Goal: Task Accomplishment & Management: Manage account settings

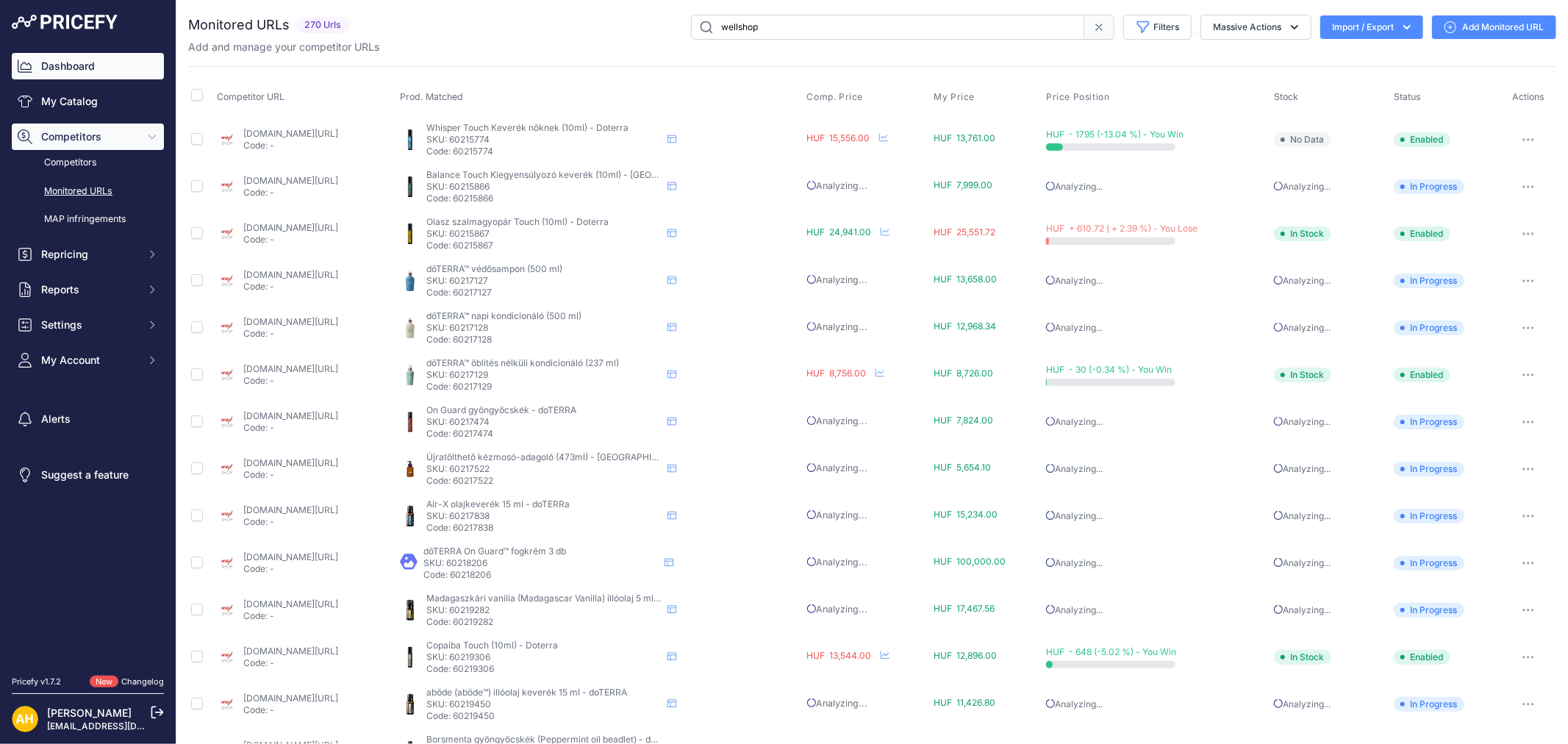
click at [70, 69] on link "Dashboard" at bounding box center [87, 66] width 152 height 26
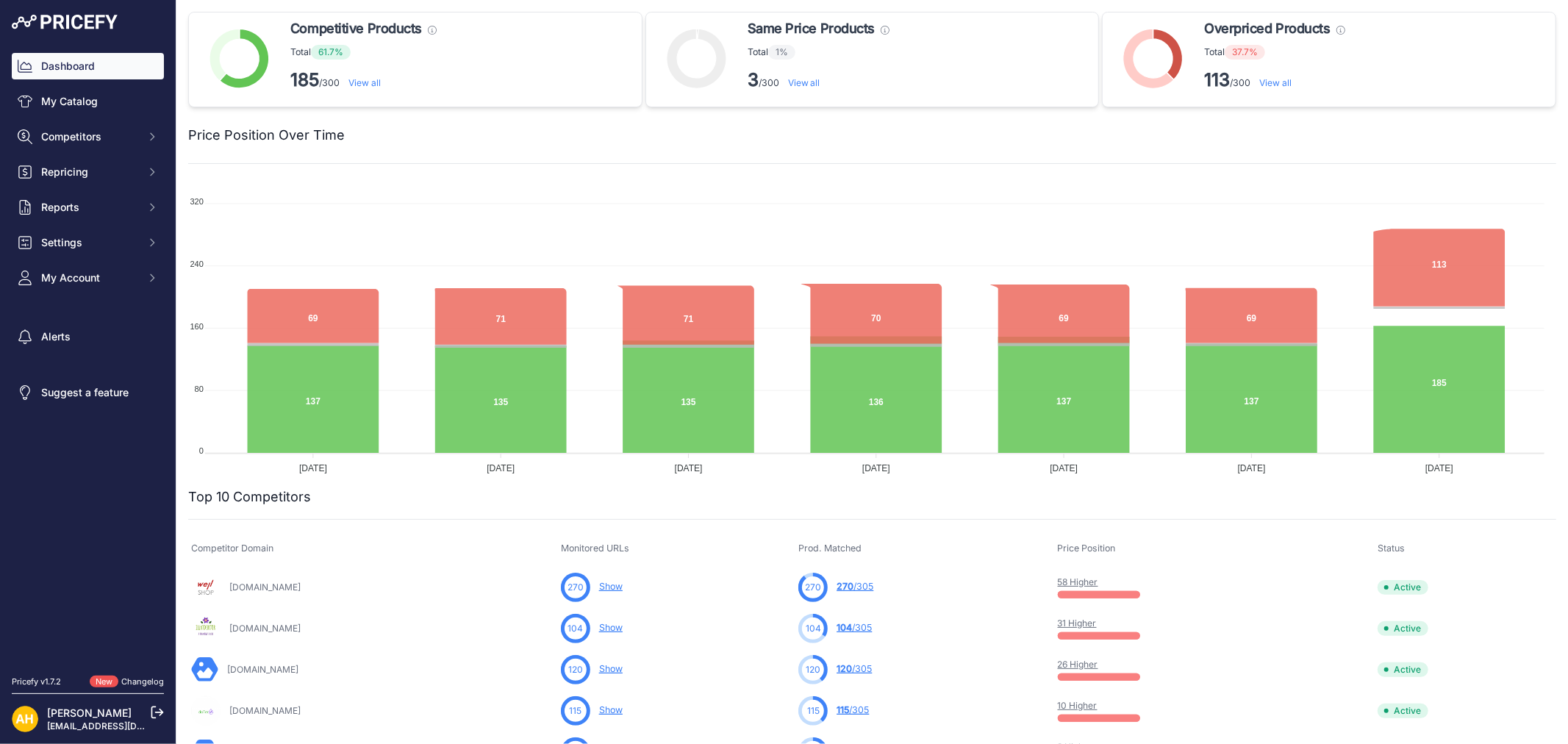
scroll to position [245, 0]
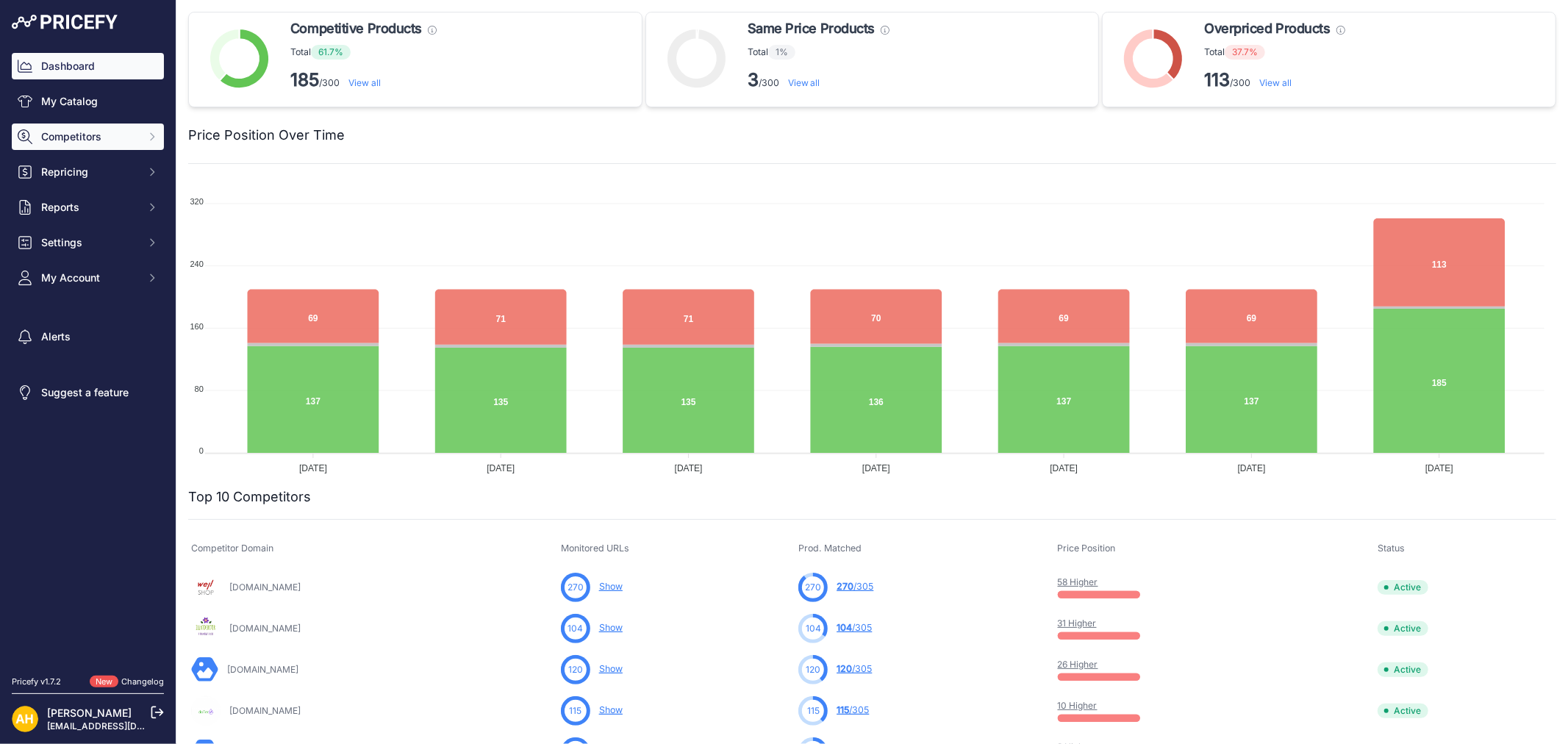
click at [95, 134] on span "Competitors" at bounding box center [89, 136] width 96 height 15
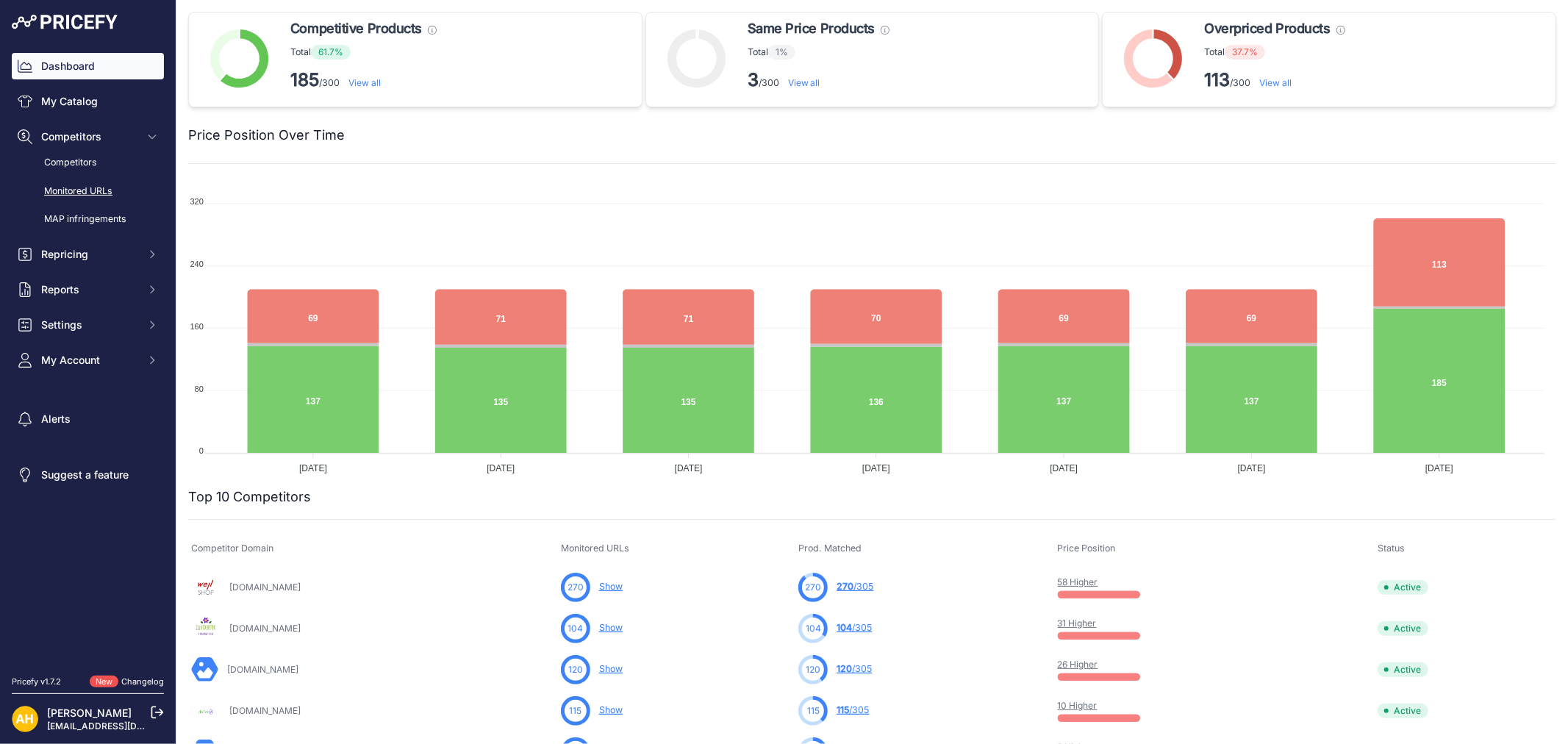
click at [92, 192] on link "Monitored URLs" at bounding box center [87, 191] width 152 height 25
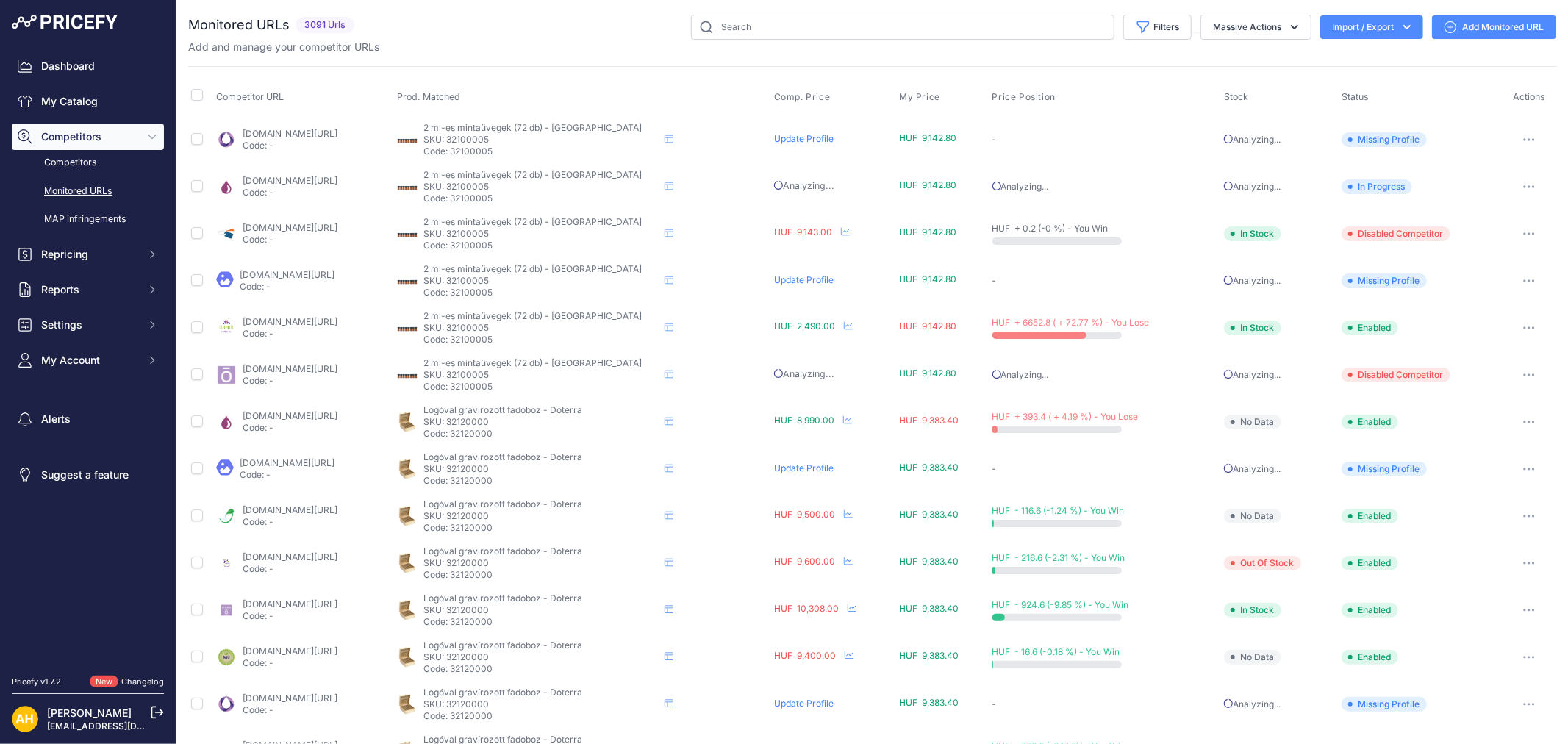
click at [1362, 21] on button "Import / Export" at bounding box center [1371, 27] width 103 height 24
click at [1354, 57] on span "Import" at bounding box center [1359, 58] width 27 height 11
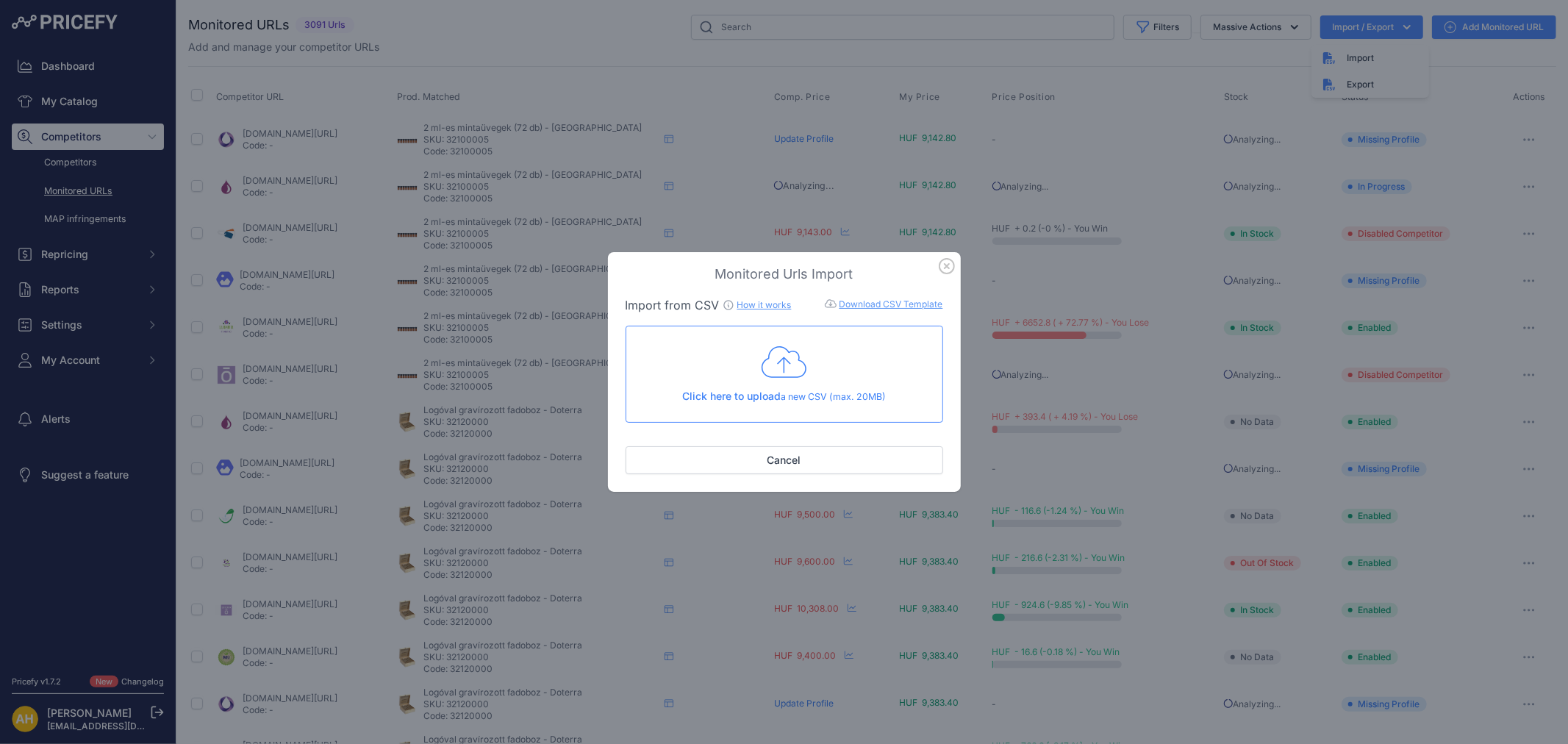
click at [788, 361] on icon at bounding box center [784, 361] width 45 height 31
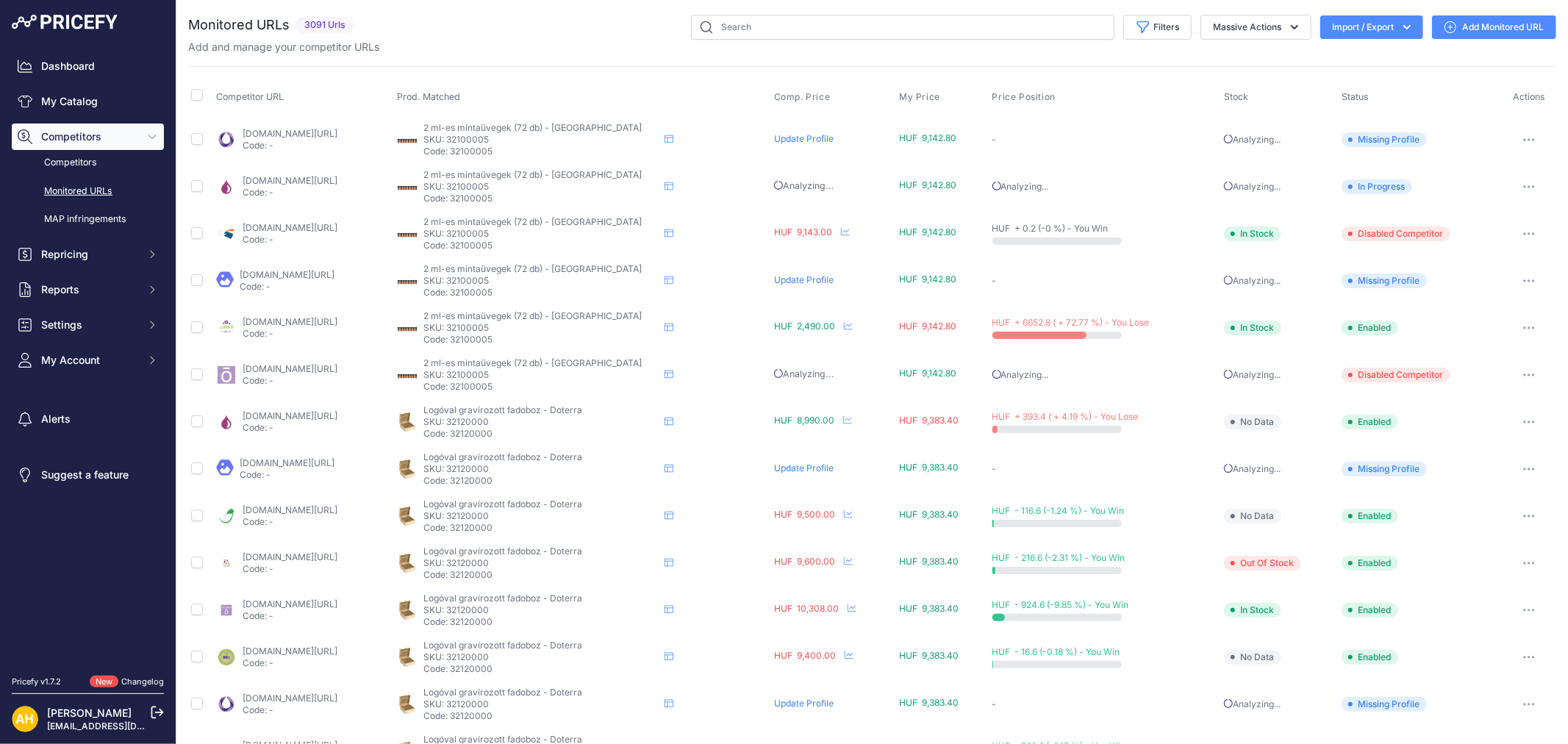
click at [1363, 25] on button "Import / Export" at bounding box center [1371, 27] width 103 height 24
click at [1346, 57] on span "Import" at bounding box center [1359, 58] width 27 height 11
click at [1346, 53] on span "Import" at bounding box center [1359, 58] width 27 height 11
click at [1184, 68] on div "Competitor URL Prod. Matched Comp. Price My Price" at bounding box center [871, 562] width 1368 height 990
click at [1375, 34] on button "Import / Export" at bounding box center [1371, 27] width 103 height 24
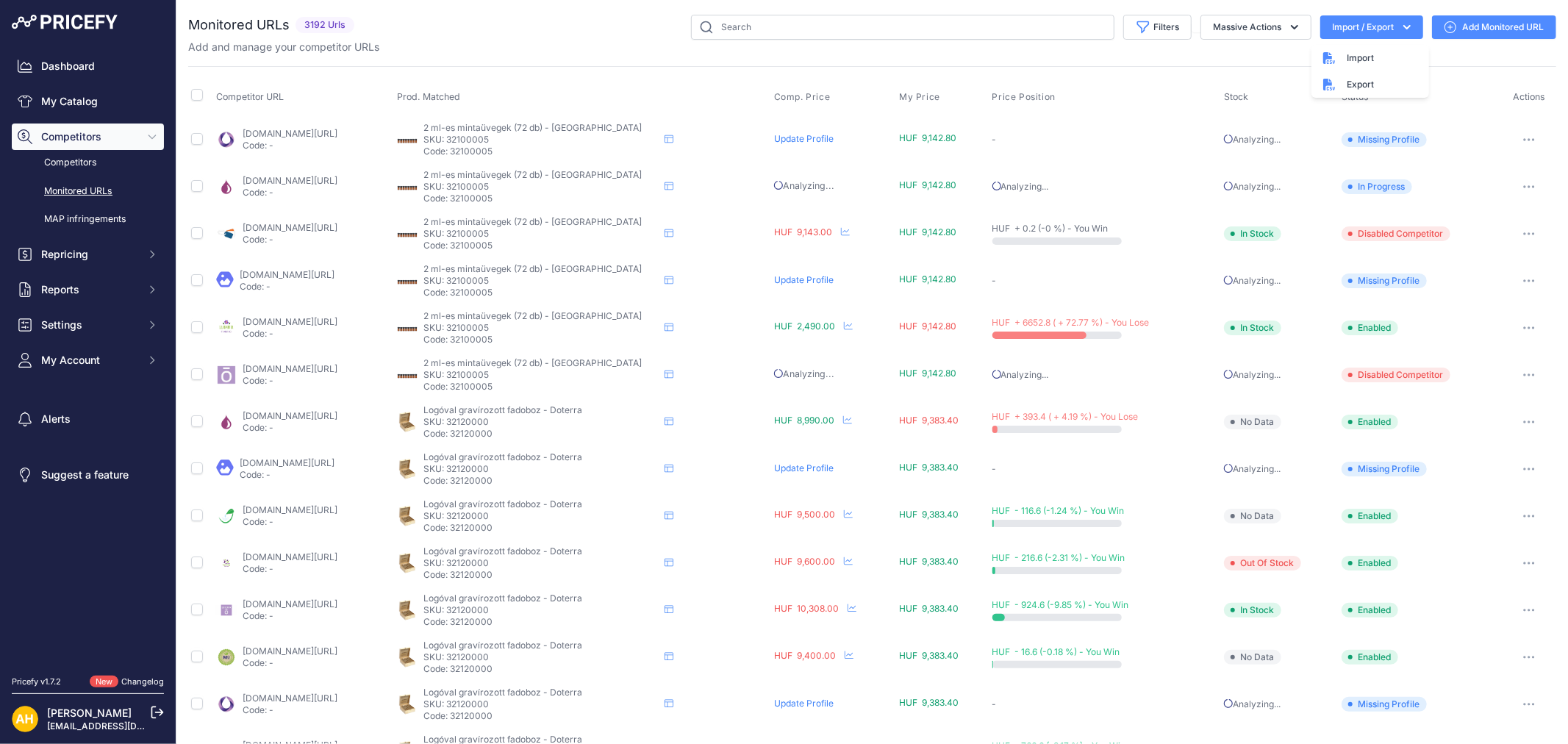
click at [1346, 57] on span "Import" at bounding box center [1359, 58] width 27 height 11
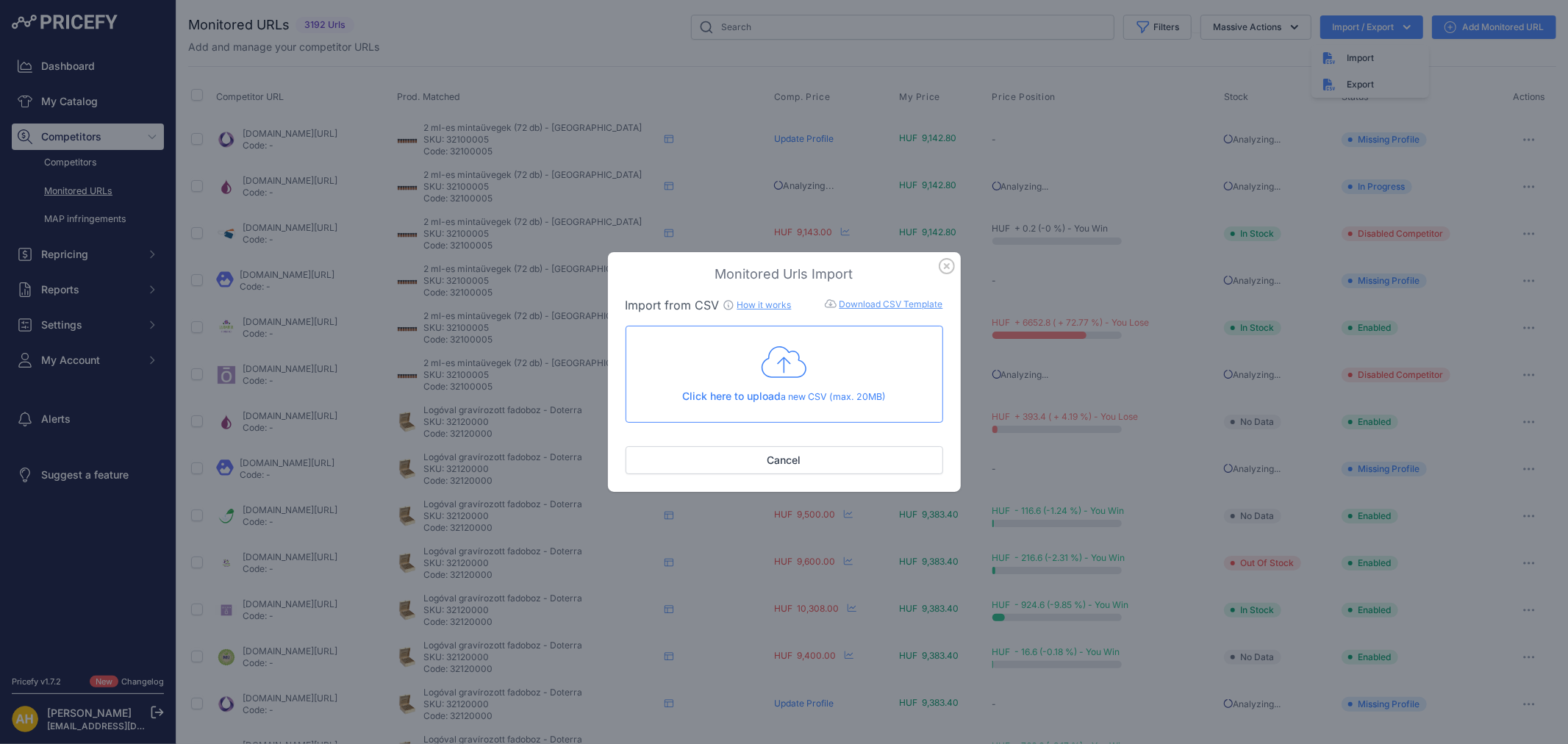
click at [795, 370] on icon at bounding box center [784, 362] width 45 height 37
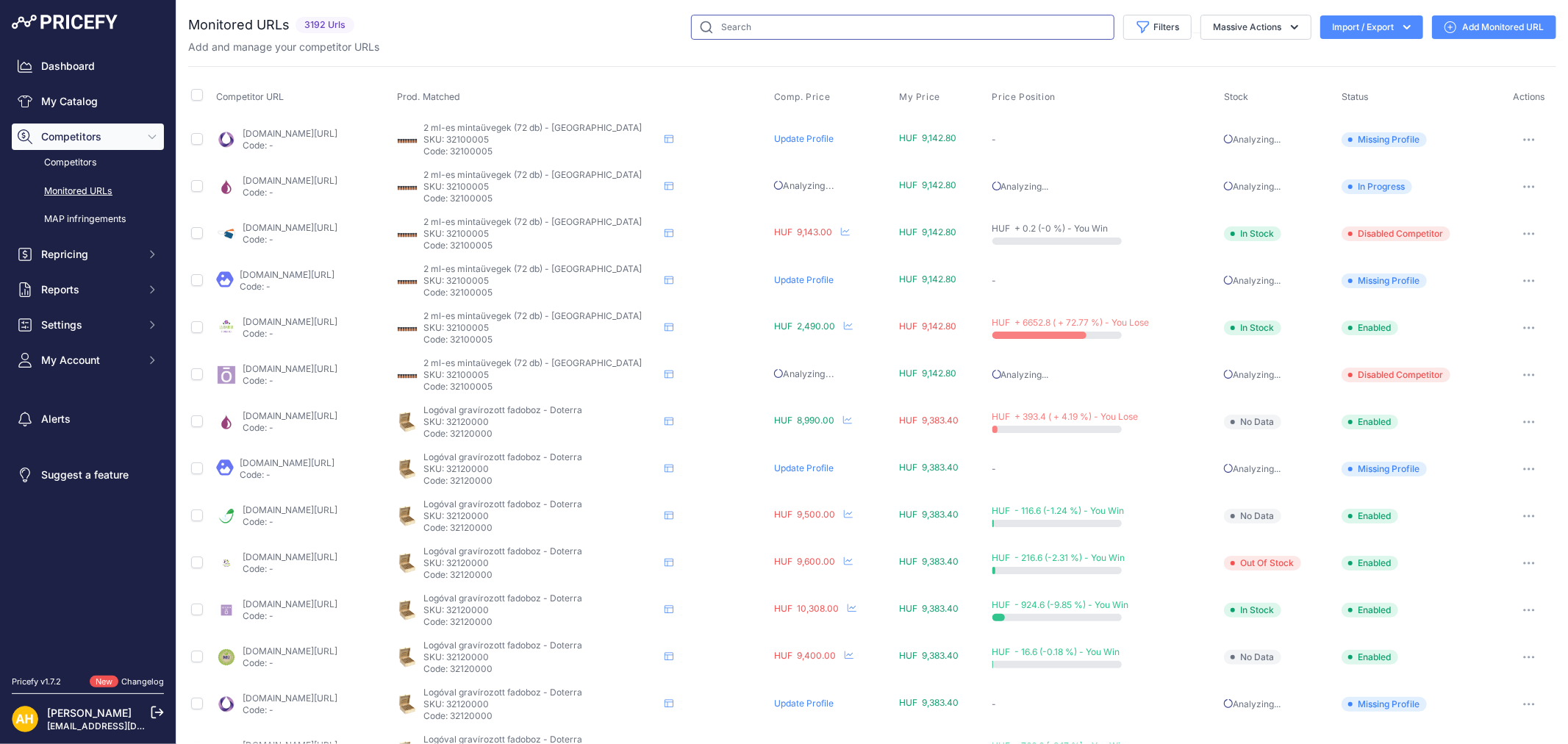
click at [733, 34] on input "text" at bounding box center [902, 27] width 423 height 25
type input "melini"
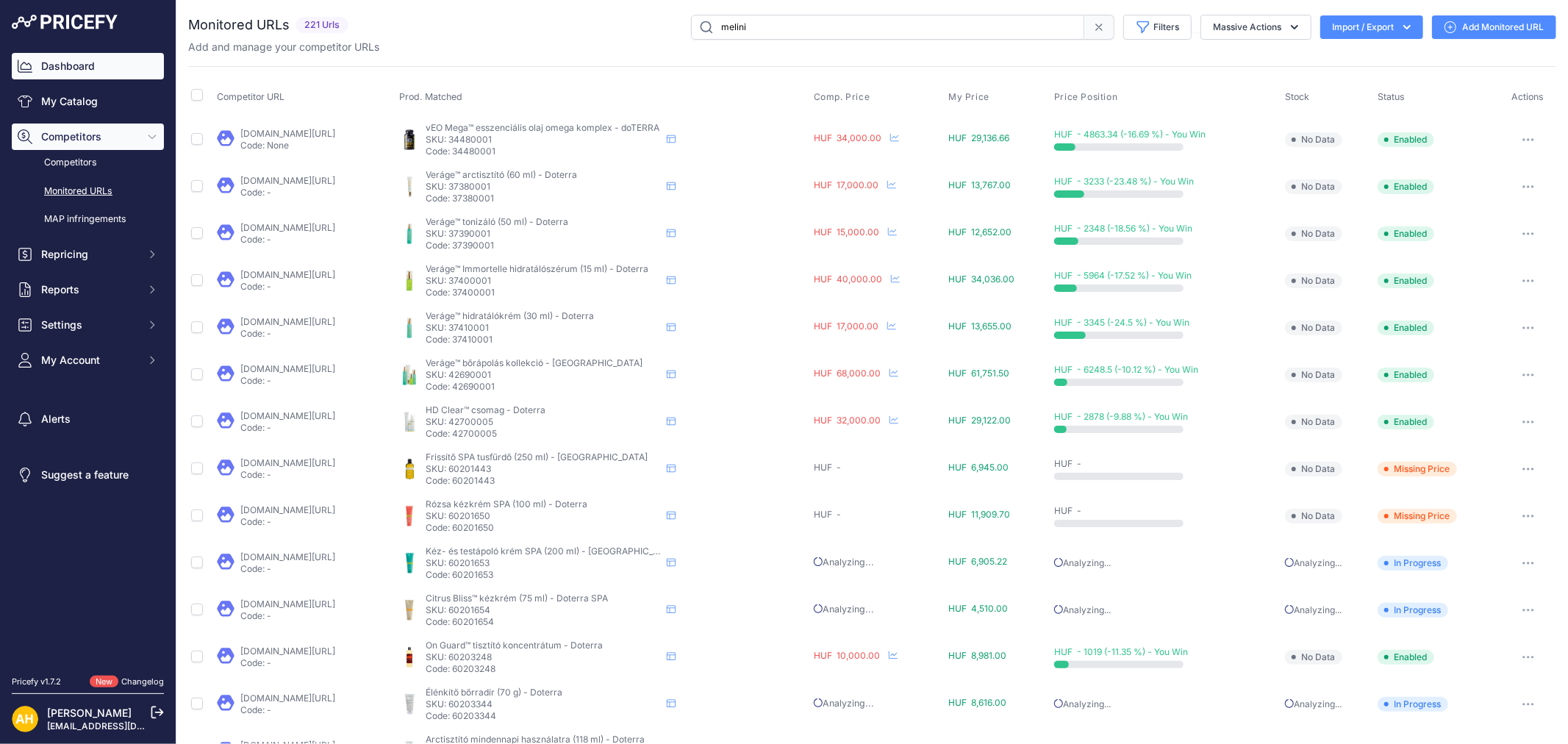
click at [67, 59] on link "Dashboard" at bounding box center [87, 66] width 152 height 26
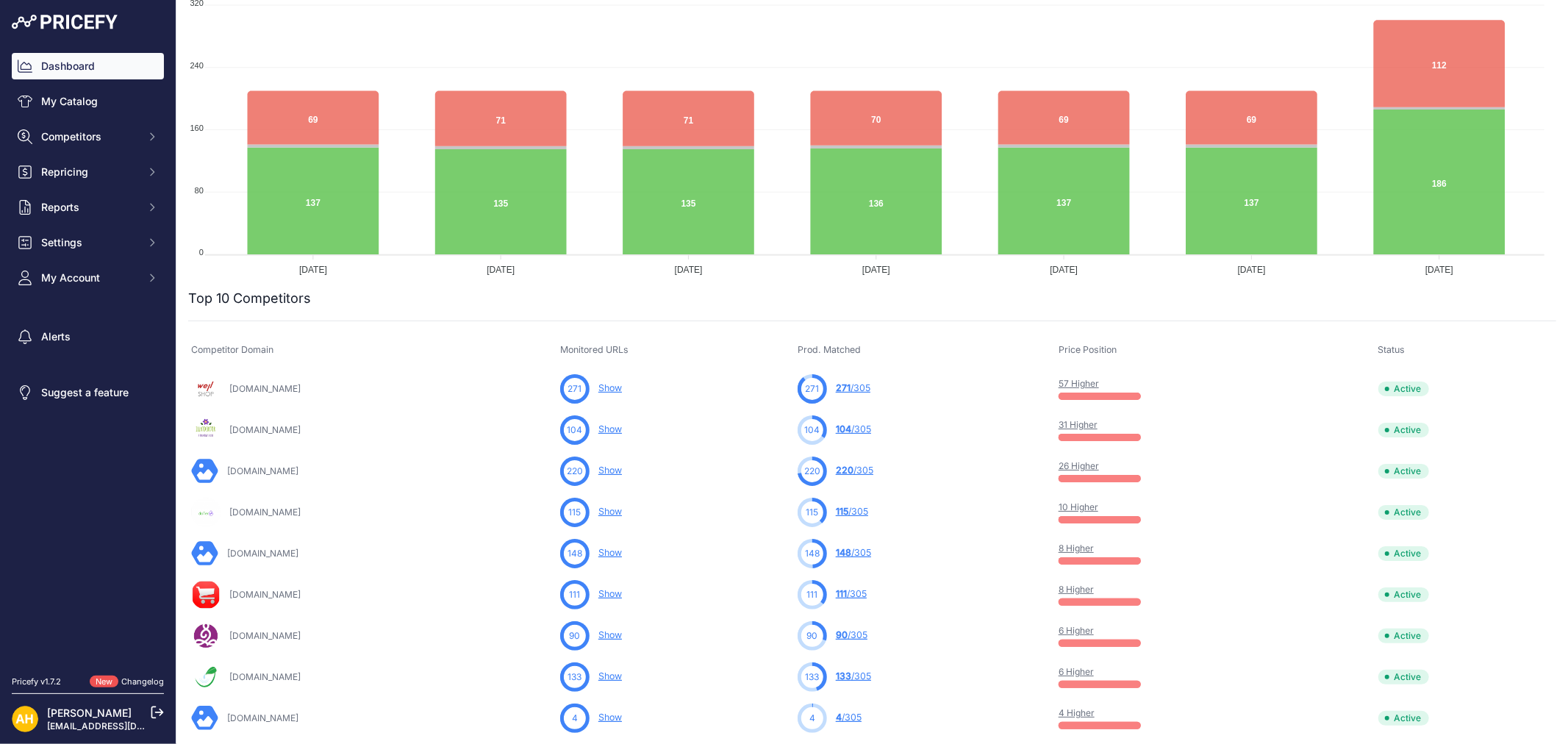
scroll to position [245, 0]
